Goal: Task Accomplishment & Management: Use online tool/utility

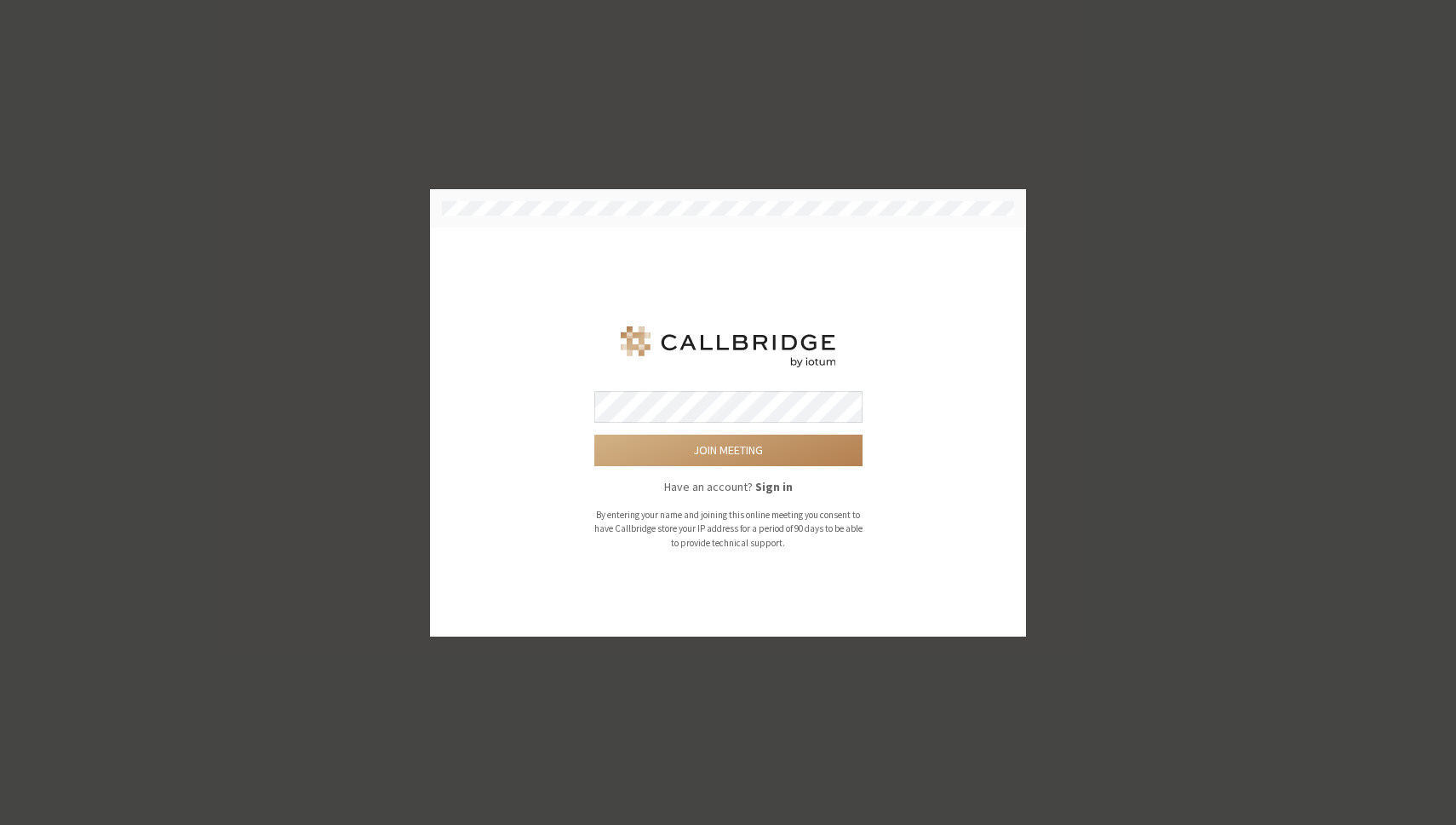
click at [594, 435] on button "Join meeting" at bounding box center [728, 450] width 268 height 32
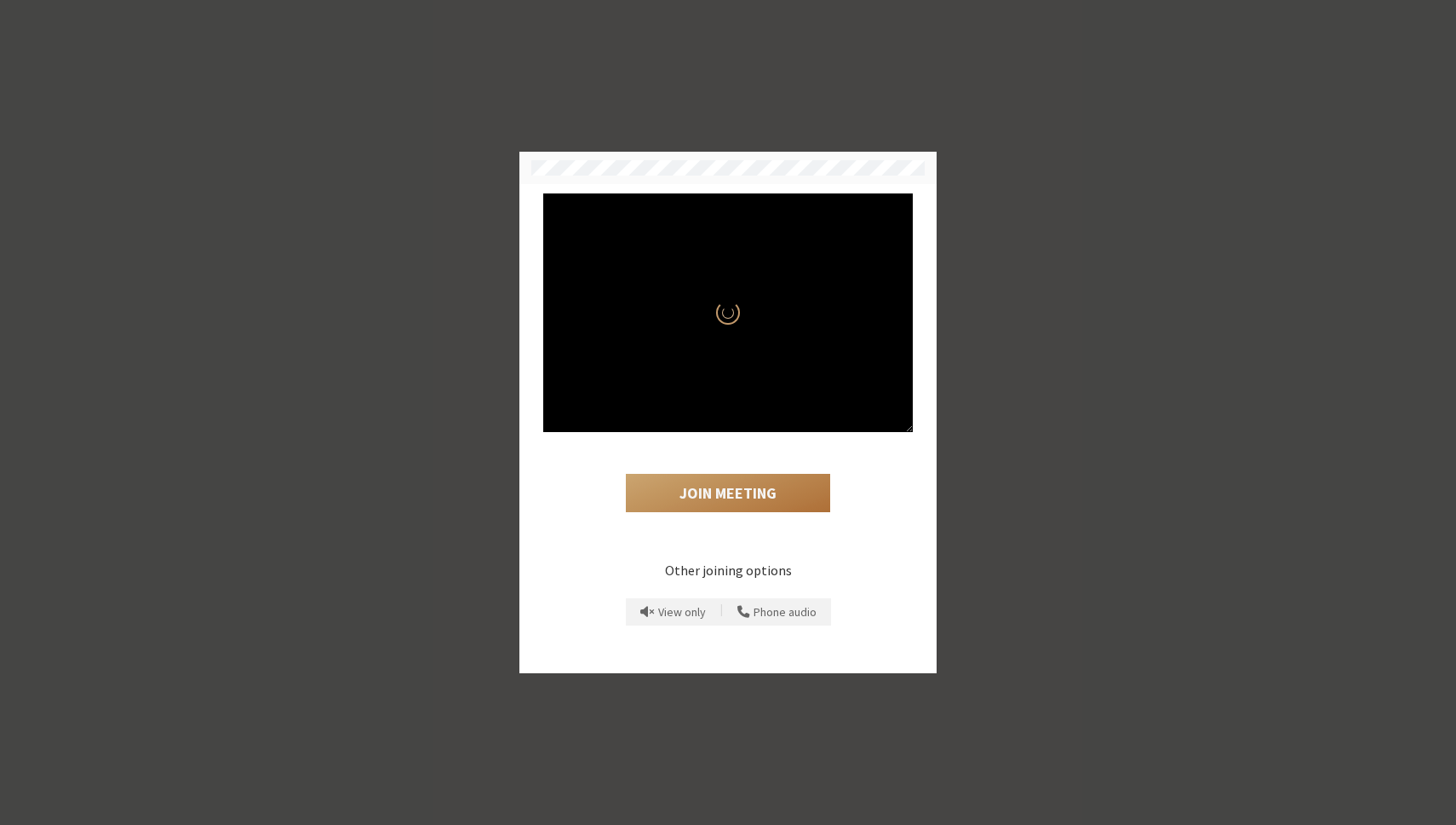
click at [733, 433] on div "Join Meeting" at bounding box center [728, 479] width 370 height 93
click at [733, 490] on button "Join Meeting" at bounding box center [728, 493] width 204 height 39
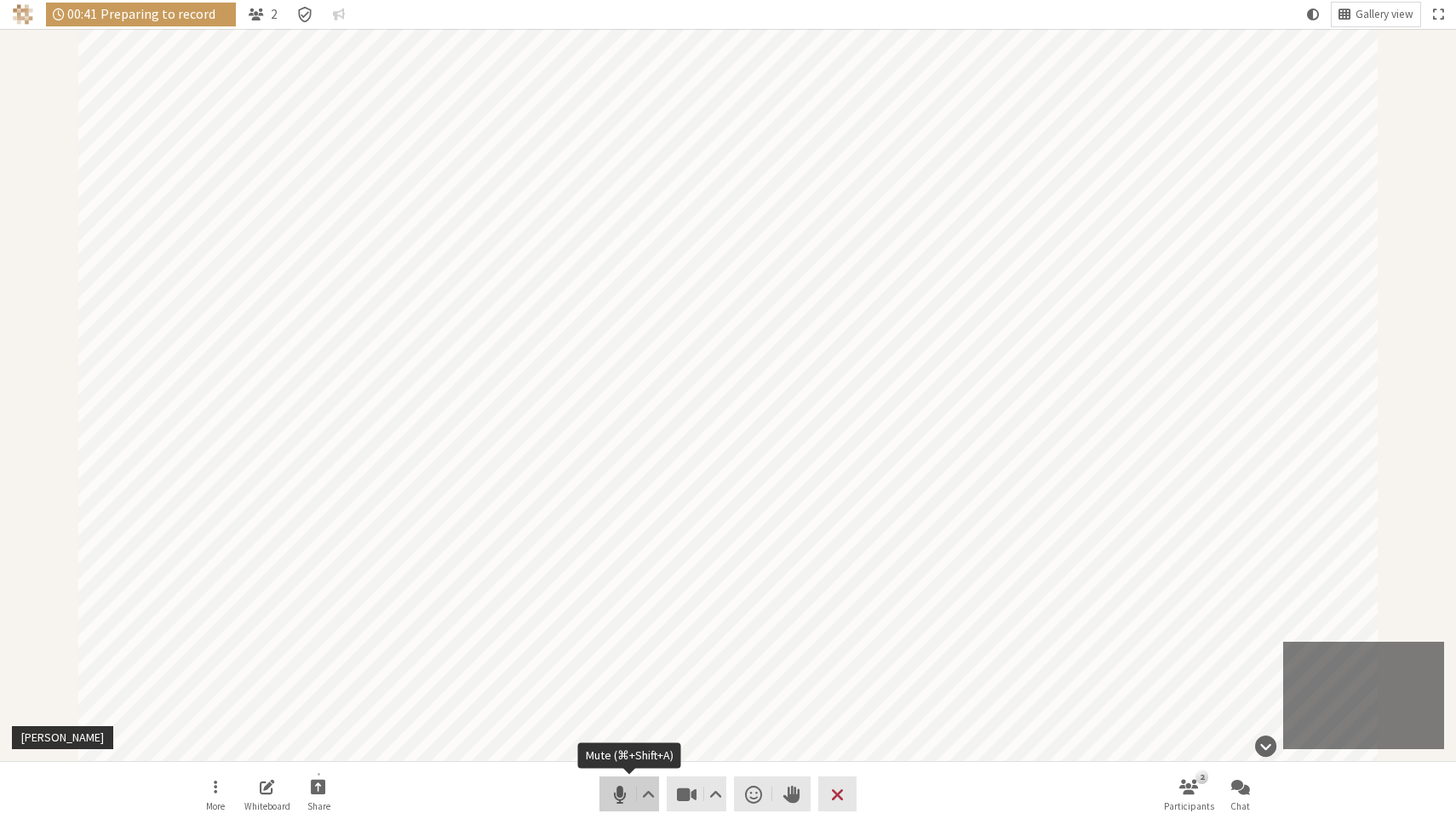
click at [617, 793] on span "Mute (⌘+Shift+A)" at bounding box center [620, 794] width 24 height 24
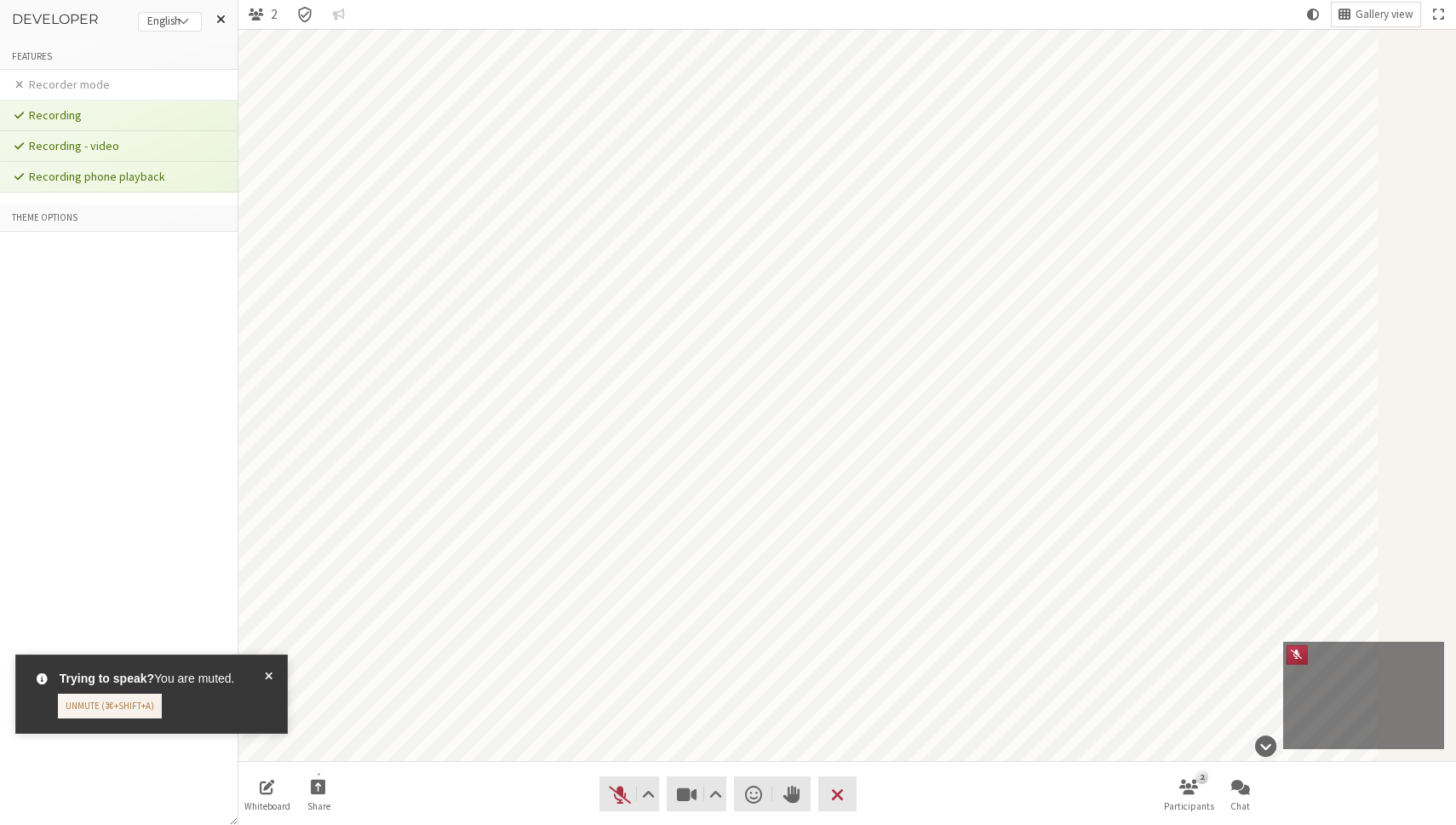
click at [89, 85] on li "Recorder mode" at bounding box center [118, 86] width 238 height 31
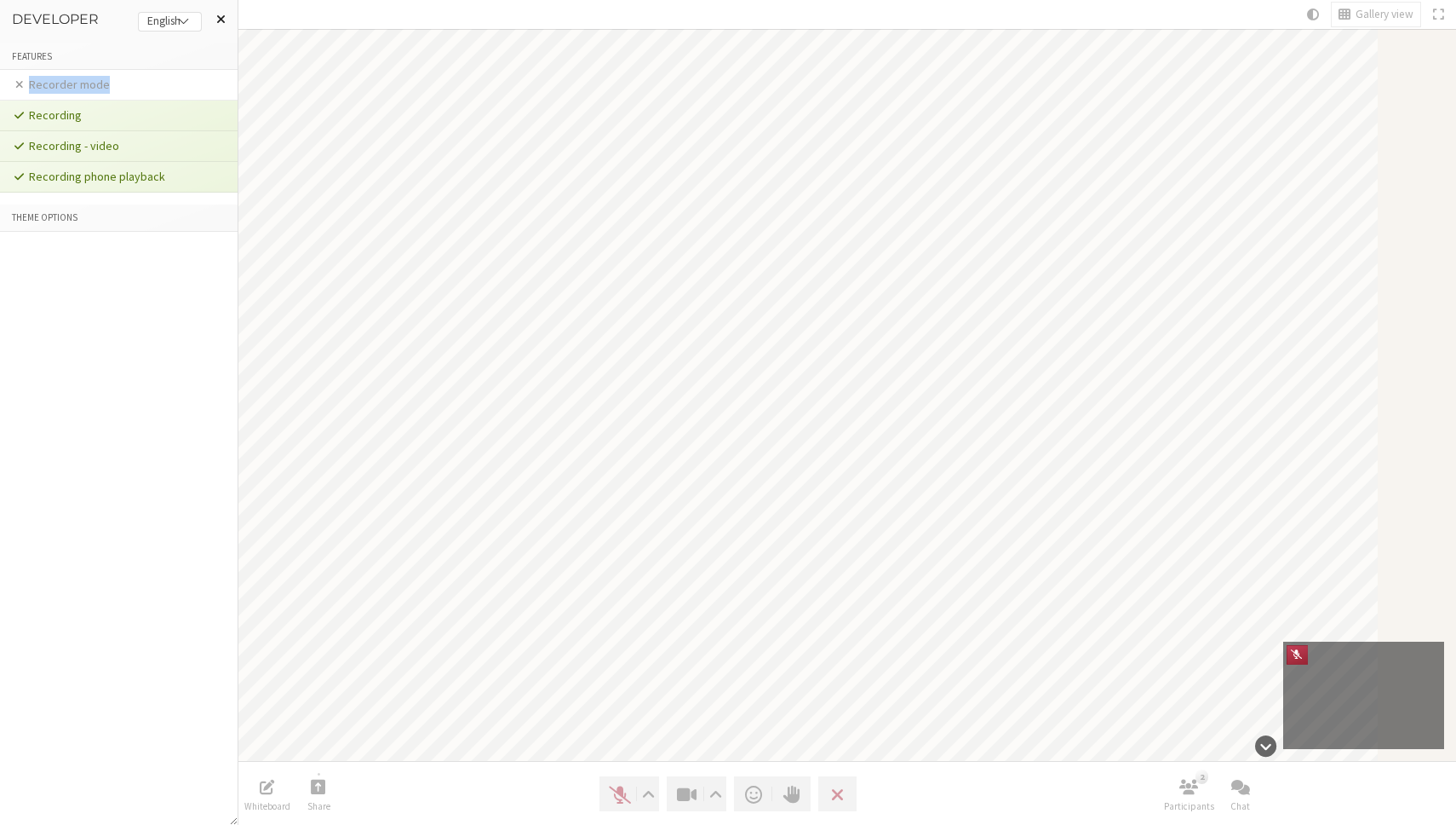
click at [223, 21] on span at bounding box center [220, 18] width 9 height 14
